Goal: Task Accomplishment & Management: Manage account settings

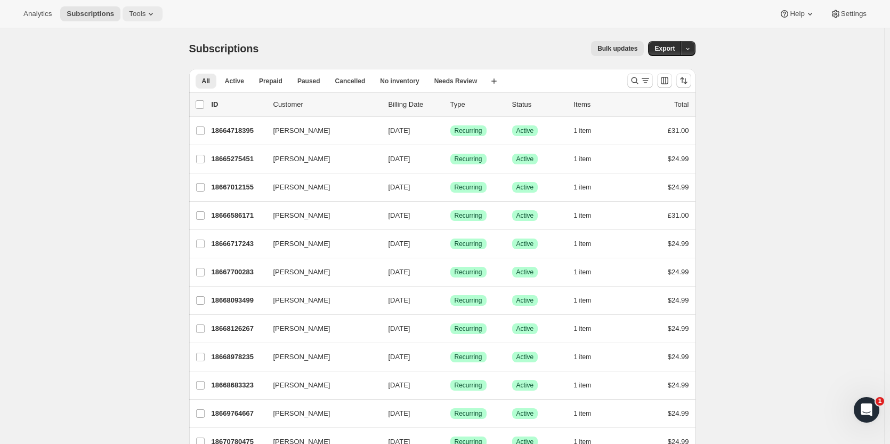
click at [138, 17] on span "Tools" at bounding box center [137, 14] width 17 height 9
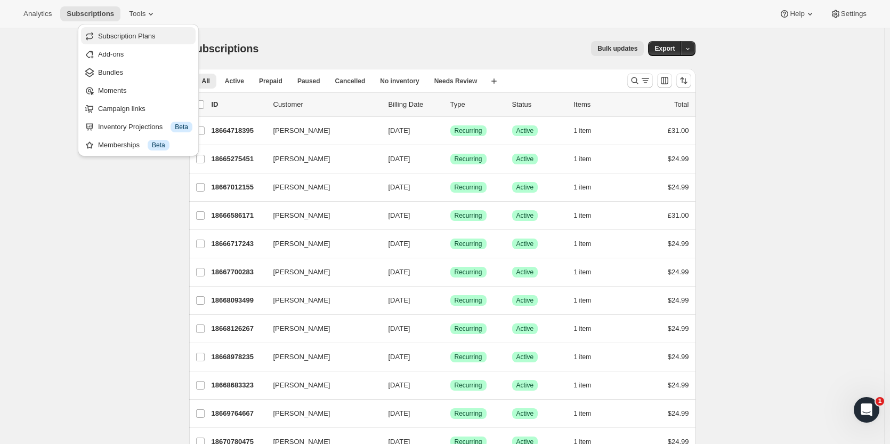
click at [135, 36] on span "Subscription Plans" at bounding box center [127, 36] width 58 height 8
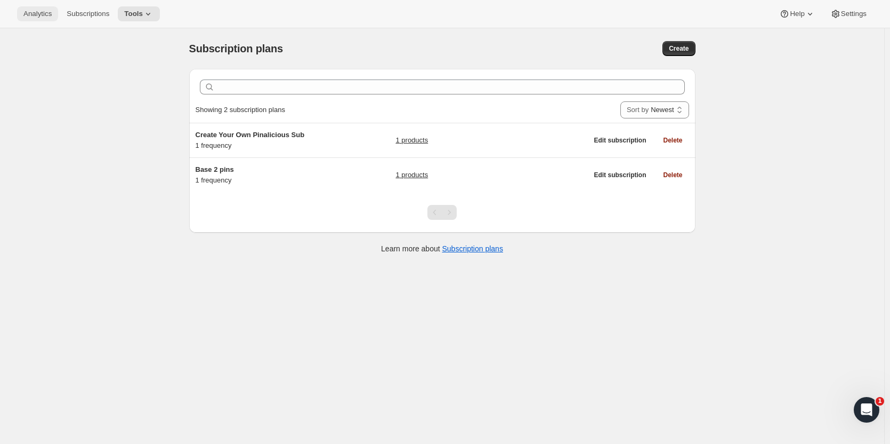
click at [33, 12] on span "Analytics" at bounding box center [37, 14] width 28 height 9
